Goal: Obtain resource: Download file/media

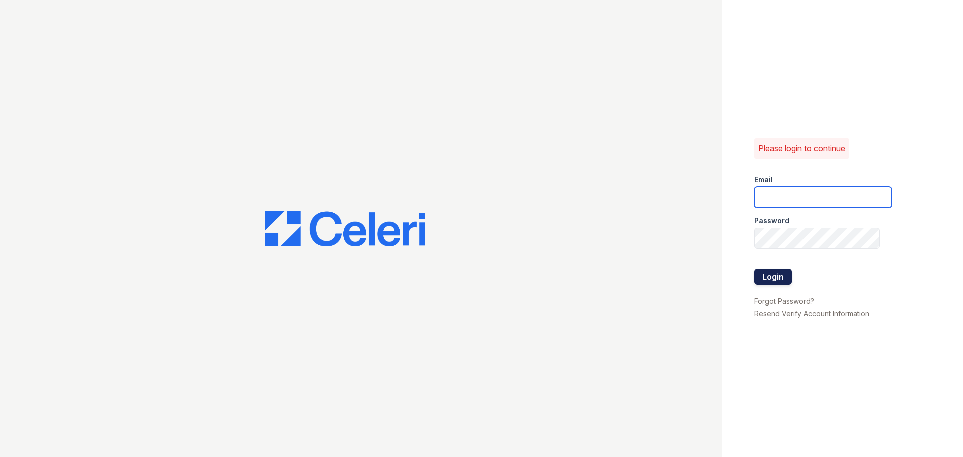
type input "[PERSON_NAME][EMAIL_ADDRESS][PERSON_NAME][DOMAIN_NAME]"
click at [780, 278] on button "Login" at bounding box center [774, 277] width 38 height 16
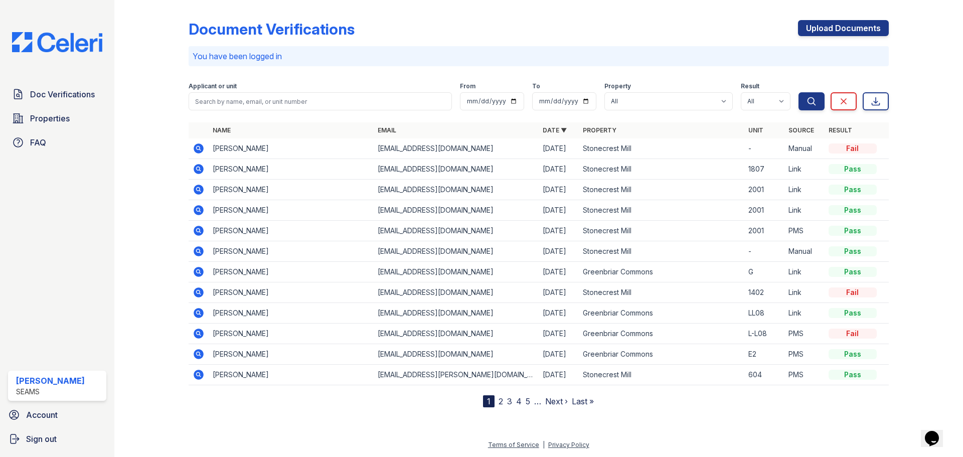
click at [196, 166] on icon at bounding box center [199, 169] width 10 height 10
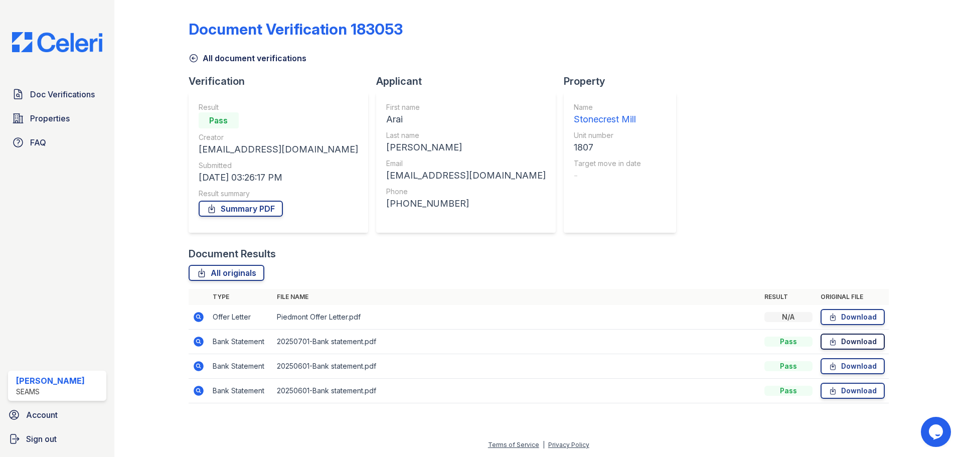
click at [844, 339] on link "Download" at bounding box center [853, 342] width 64 height 16
click at [858, 368] on link "Download" at bounding box center [853, 366] width 64 height 16
click at [845, 393] on link "Download" at bounding box center [853, 391] width 64 height 16
click at [843, 320] on link "Download" at bounding box center [853, 317] width 64 height 16
click at [216, 56] on link "All document verifications" at bounding box center [248, 58] width 118 height 12
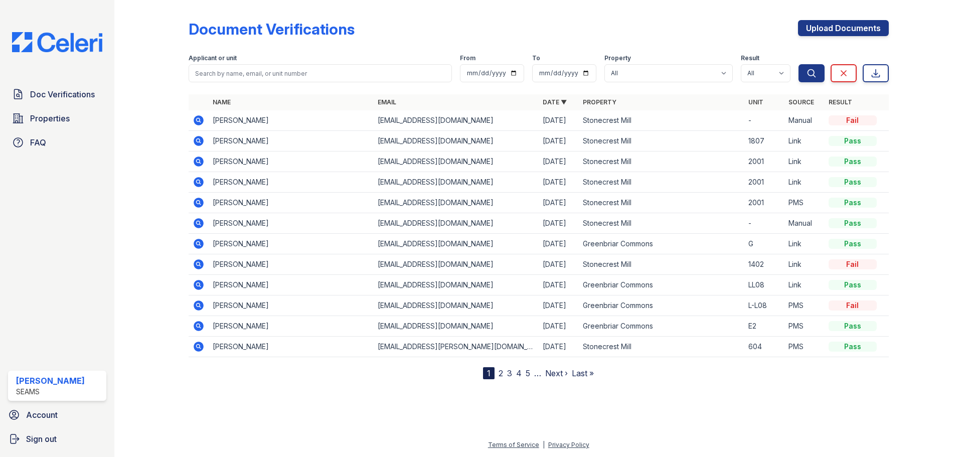
click at [199, 122] on icon at bounding box center [199, 120] width 10 height 10
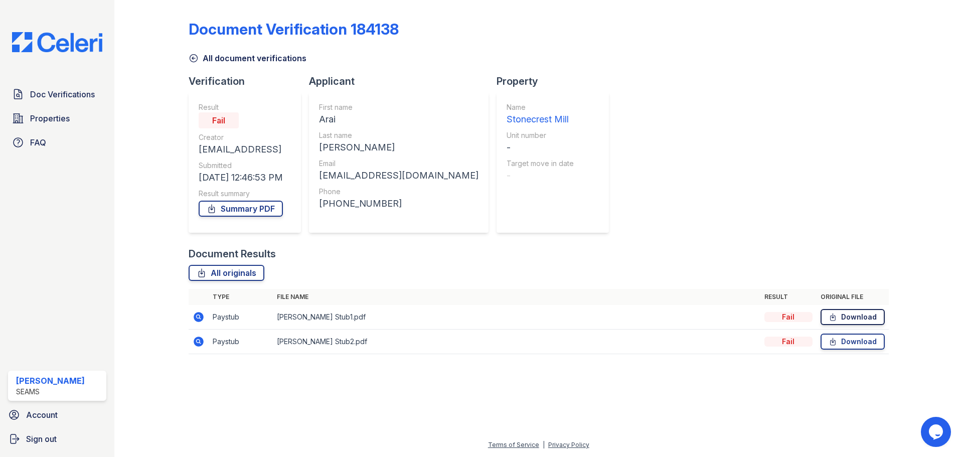
click at [846, 311] on link "Download" at bounding box center [853, 317] width 64 height 16
